Goal: Obtain resource: Download file/media

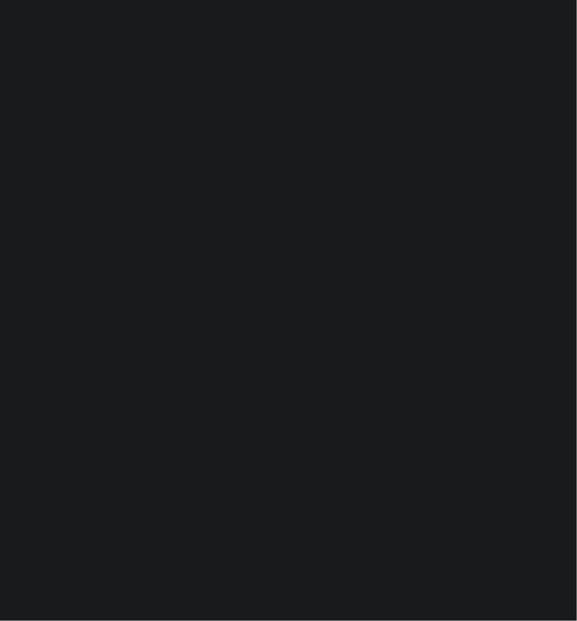
click at [162, 345] on div at bounding box center [288, 310] width 577 height 621
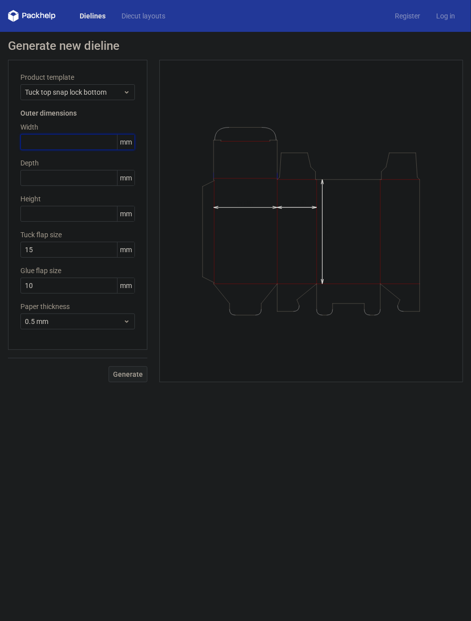
click at [73, 137] on input "text" at bounding box center [77, 142] width 115 height 16
click at [124, 142] on span "mm" at bounding box center [125, 142] width 17 height 15
click at [123, 139] on span "mm" at bounding box center [125, 142] width 17 height 15
click at [131, 143] on span "mm" at bounding box center [125, 142] width 17 height 15
click at [73, 141] on input "text" at bounding box center [77, 142] width 115 height 16
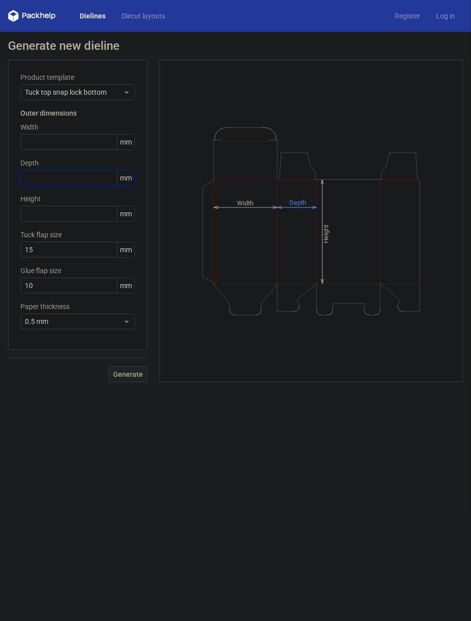
click at [93, 175] on input "text" at bounding box center [77, 178] width 115 height 16
click at [80, 136] on input "text" at bounding box center [77, 142] width 115 height 16
click at [84, 175] on input "text" at bounding box center [77, 178] width 115 height 16
click at [75, 152] on div "Product template Tuck top snap lock bottom Outer dimensions Width mm Depth mm H…" at bounding box center [78, 205] width 140 height 290
click at [75, 143] on input "text" at bounding box center [77, 142] width 115 height 16
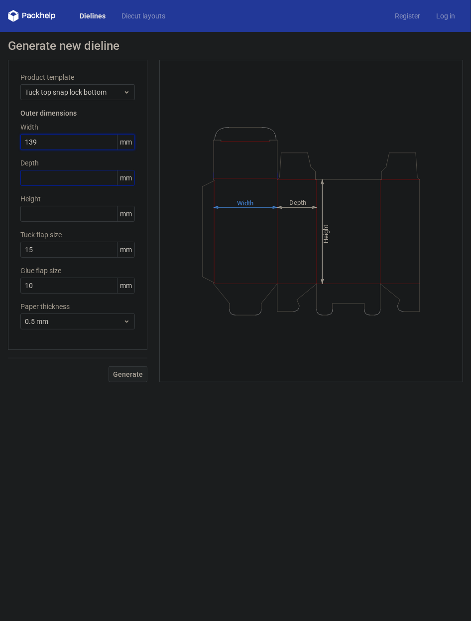
type input "139"
click at [89, 173] on div "Depth mm" at bounding box center [77, 172] width 115 height 28
click at [90, 177] on input "text" at bounding box center [77, 178] width 115 height 16
click at [52, 206] on input "text" at bounding box center [77, 214] width 115 height 16
click at [60, 176] on input "text" at bounding box center [77, 178] width 115 height 16
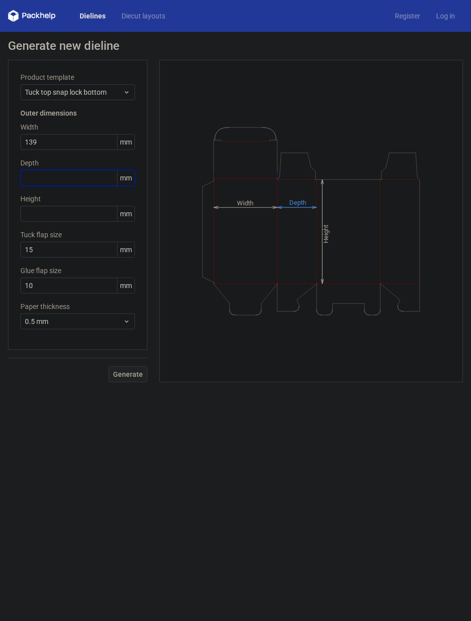
click at [70, 173] on input "text" at bounding box center [77, 178] width 115 height 16
type input "25"
click at [80, 215] on input "text" at bounding box center [77, 214] width 115 height 16
click at [66, 136] on input "139" at bounding box center [77, 142] width 115 height 16
click at [8, 140] on div "Product template Tuck top snap lock bottom Outer dimensions Width 139 mm Depth …" at bounding box center [78, 205] width 140 height 290
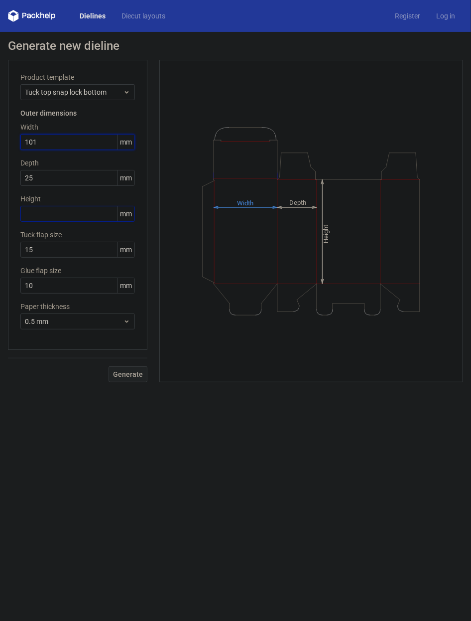
type input "101"
click at [61, 212] on input "text" at bounding box center [77, 214] width 115 height 16
type input "139"
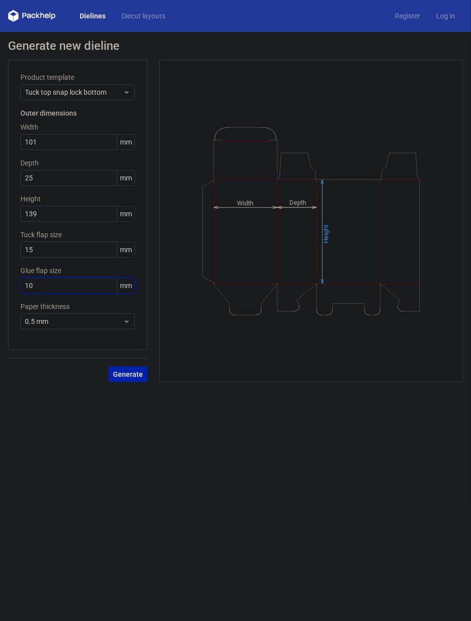
click at [66, 292] on input "10" at bounding box center [77, 286] width 115 height 16
click at [68, 287] on input "10" at bounding box center [77, 286] width 115 height 16
click at [117, 372] on span "Generate" at bounding box center [128, 374] width 30 height 7
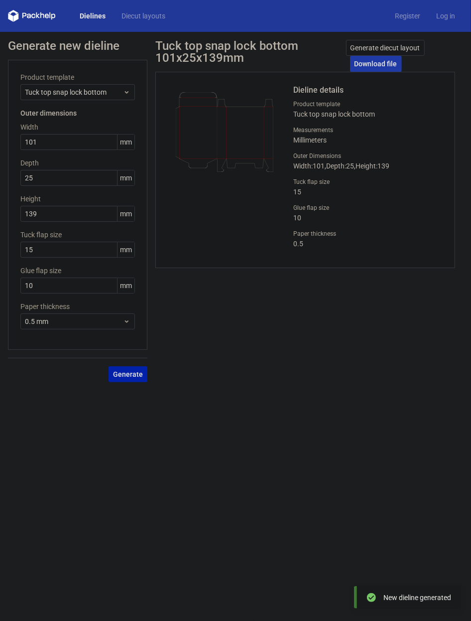
click at [370, 60] on link "Download file" at bounding box center [376, 64] width 52 height 16
click at [302, 306] on div "Tuck top snap lock bottom 101x25x139mm Generate diecut layout Download file Die…" at bounding box center [305, 211] width 316 height 342
